Goal: Navigation & Orientation: Find specific page/section

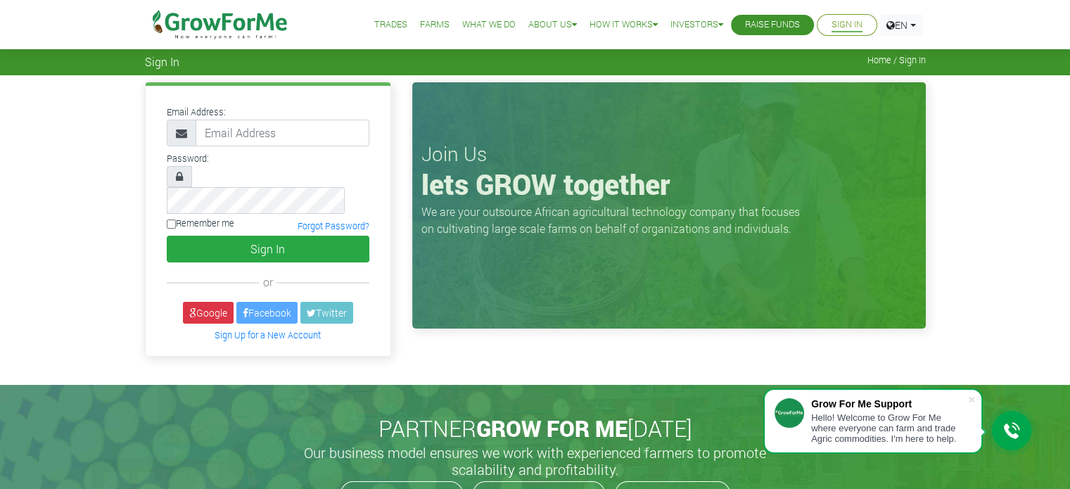
click at [420, 27] on link "Farms" at bounding box center [435, 25] width 30 height 15
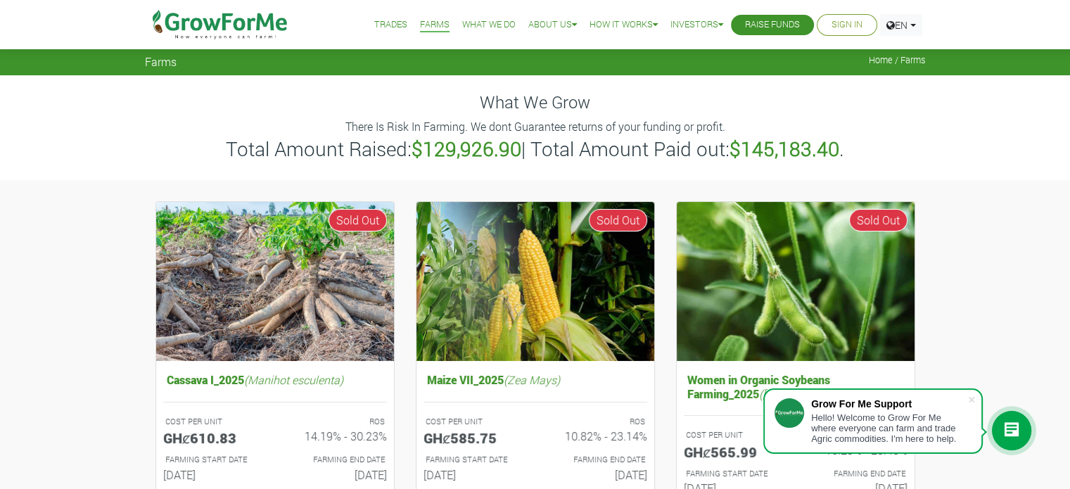
click at [374, 18] on link "Trades" at bounding box center [390, 25] width 33 height 15
